Goal: Information Seeking & Learning: Learn about a topic

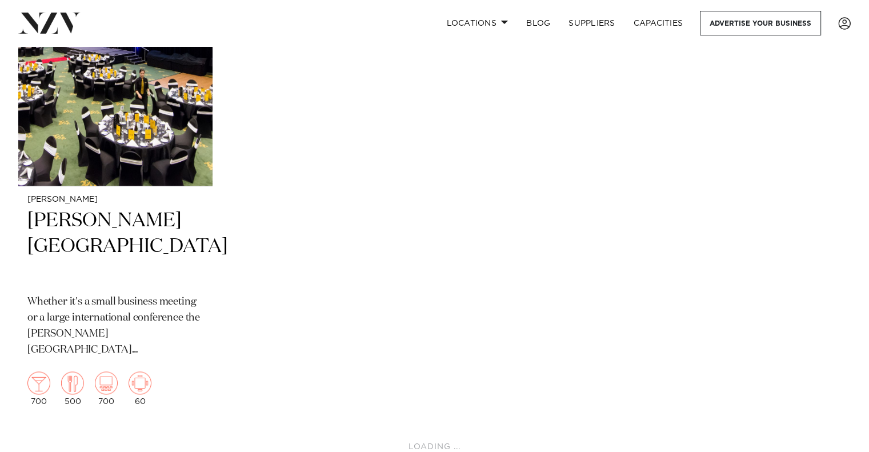
scroll to position [1600, 0]
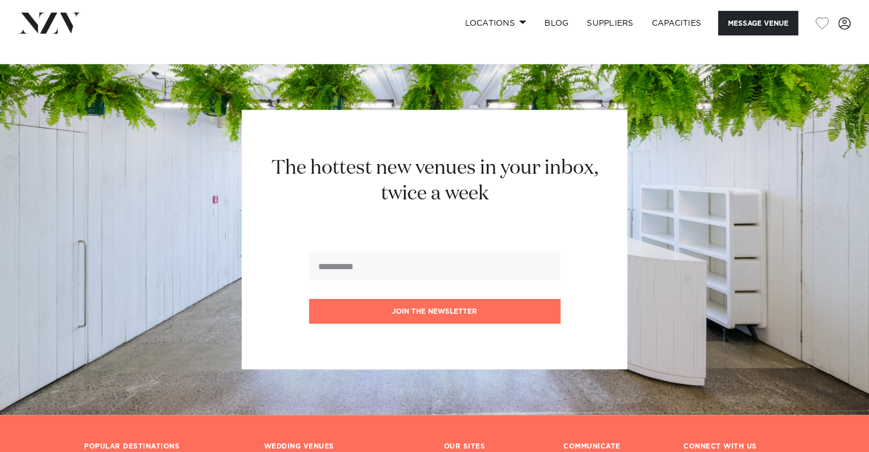
scroll to position [1134, 0]
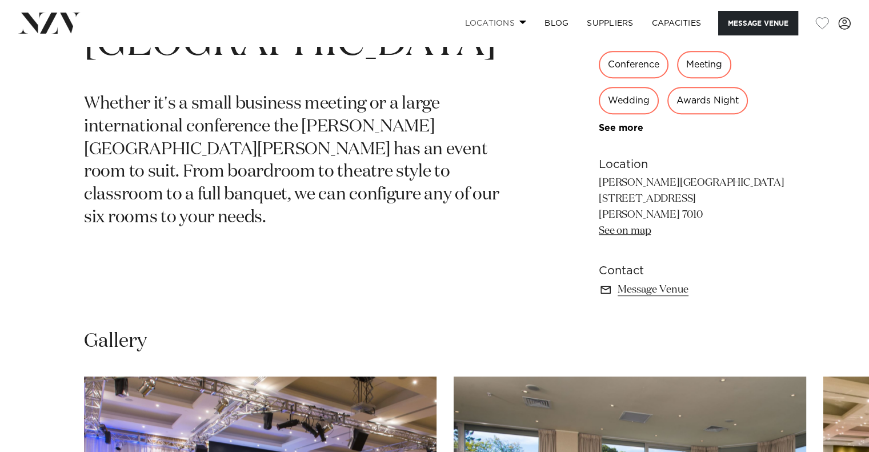
scroll to position [572, 0]
